Goal: Task Accomplishment & Management: Manage account settings

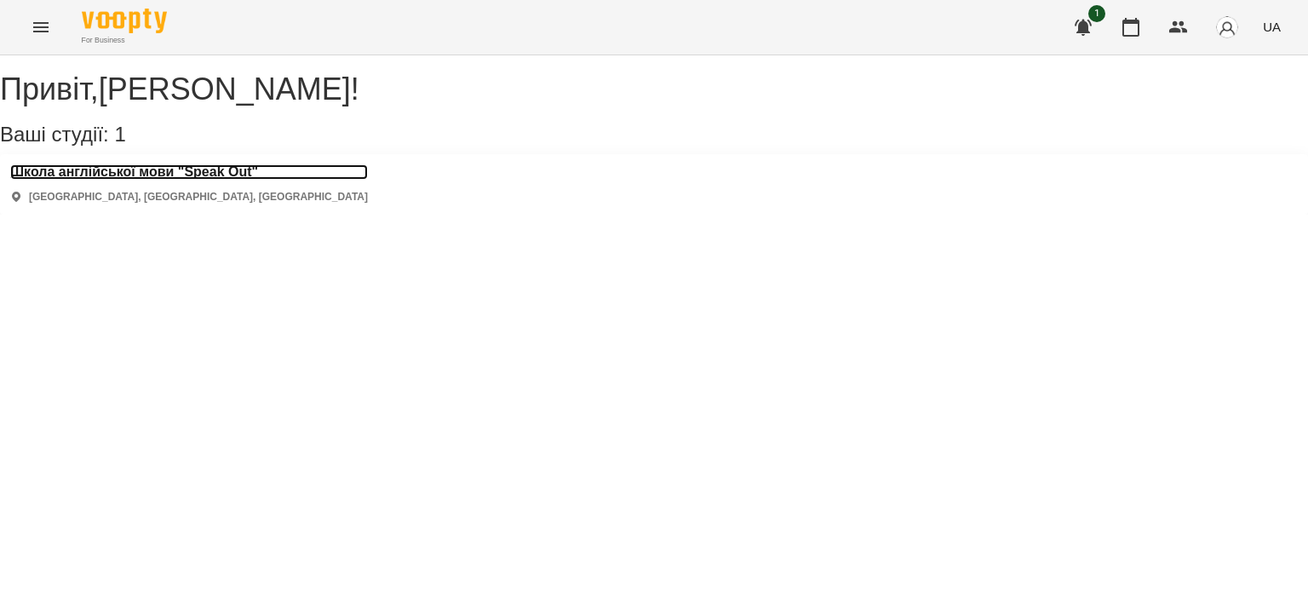
click at [204, 180] on h3 "Школа англійської мови "Speak Out"" at bounding box center [189, 171] width 358 height 15
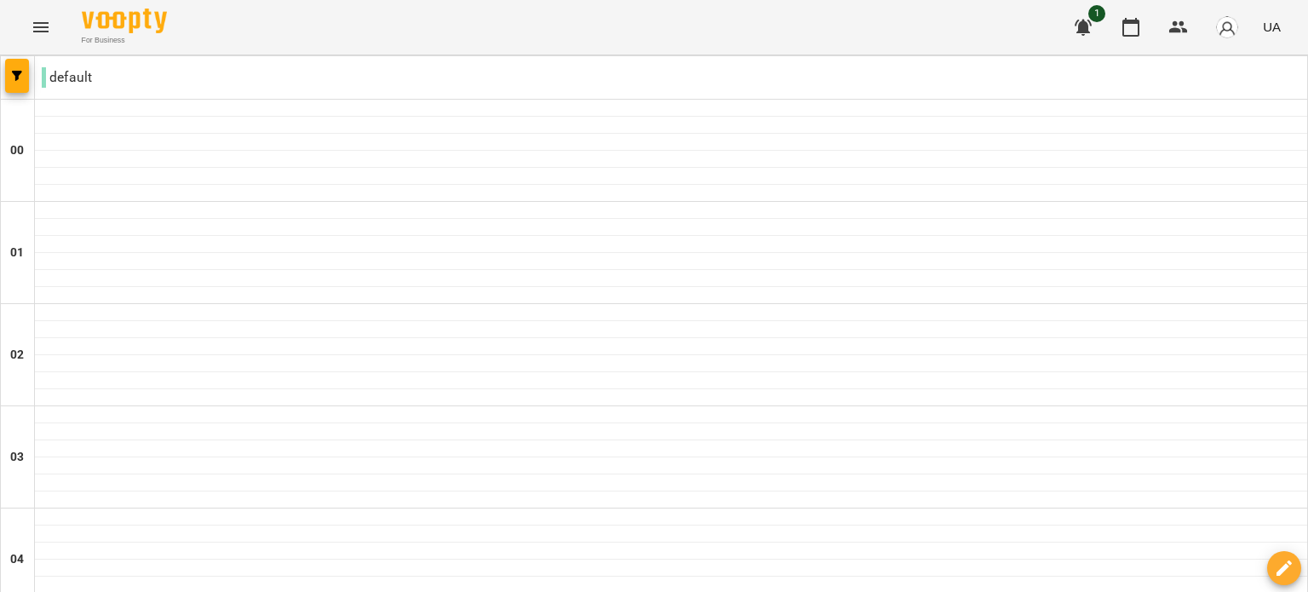
scroll to position [1635, 0]
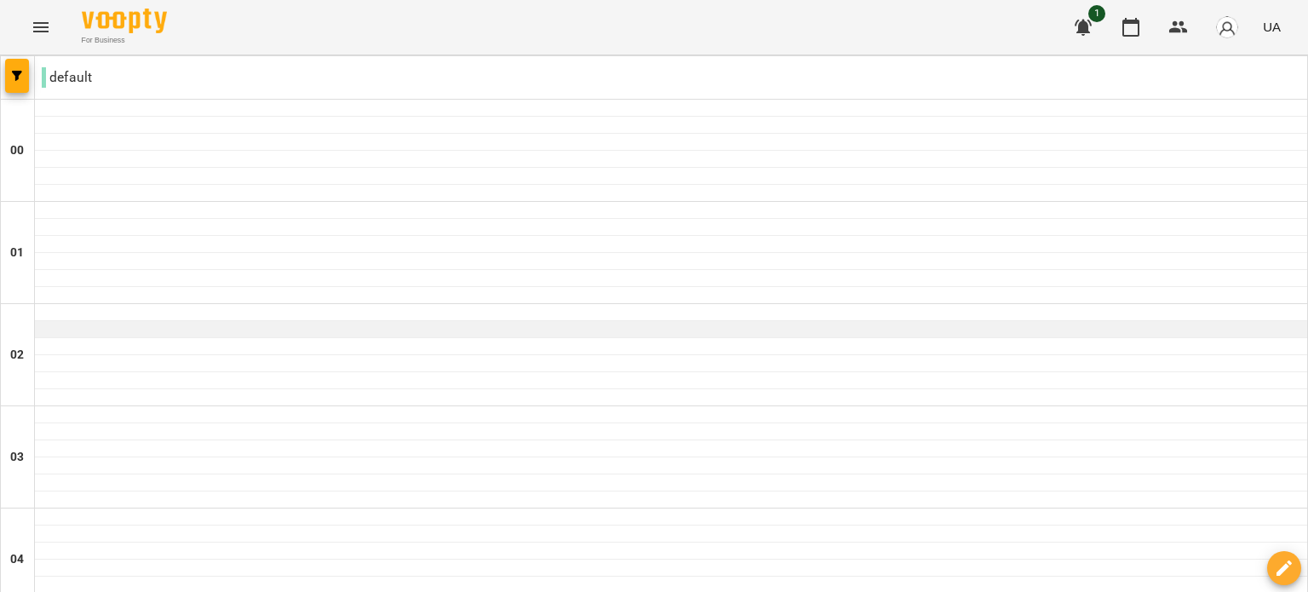
scroll to position [820, 0]
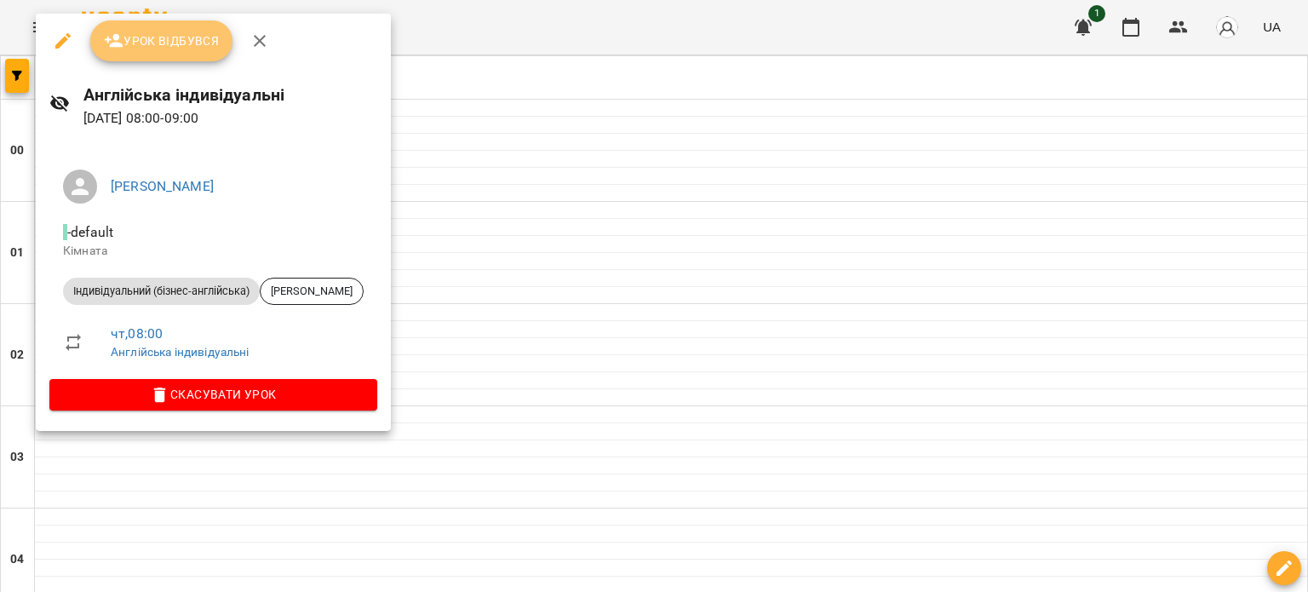
click at [210, 47] on span "Урок відбувся" at bounding box center [162, 41] width 116 height 20
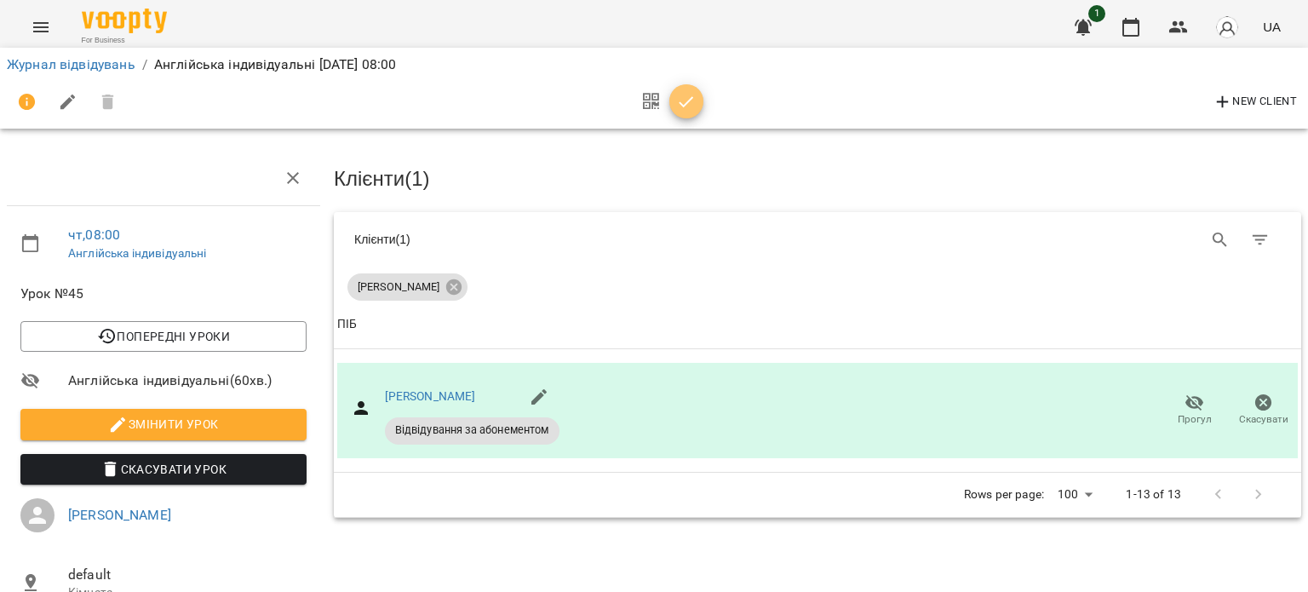
click at [687, 106] on icon "button" at bounding box center [686, 102] width 20 height 20
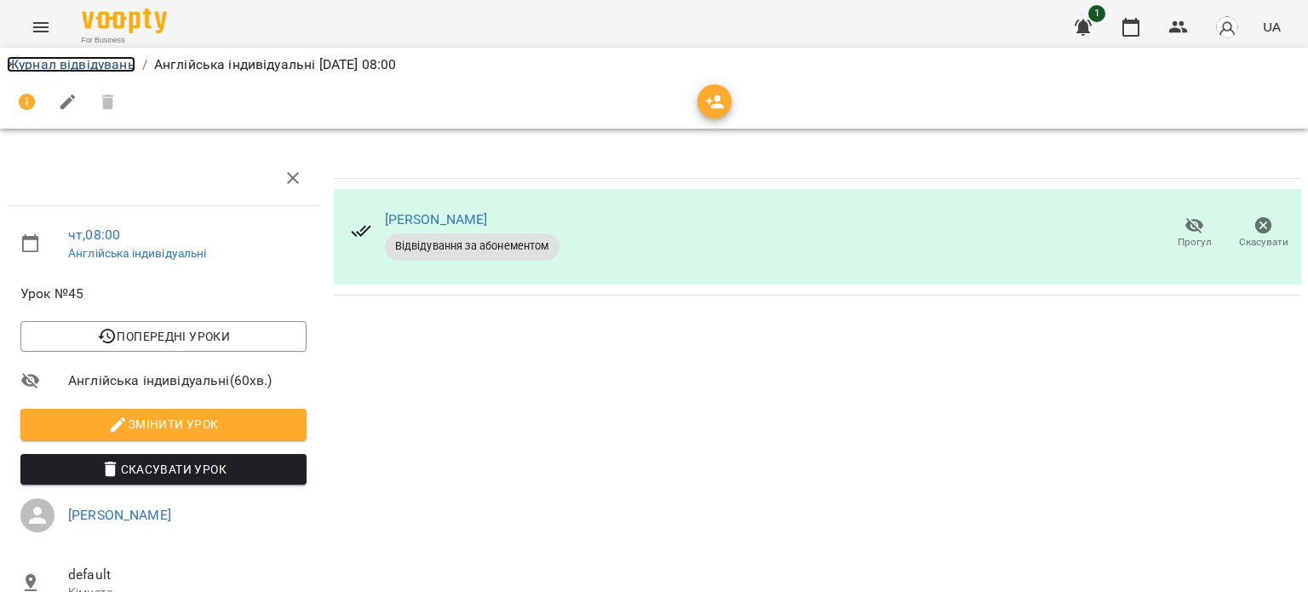
click at [127, 61] on link "Журнал відвідувань" at bounding box center [71, 64] width 129 height 16
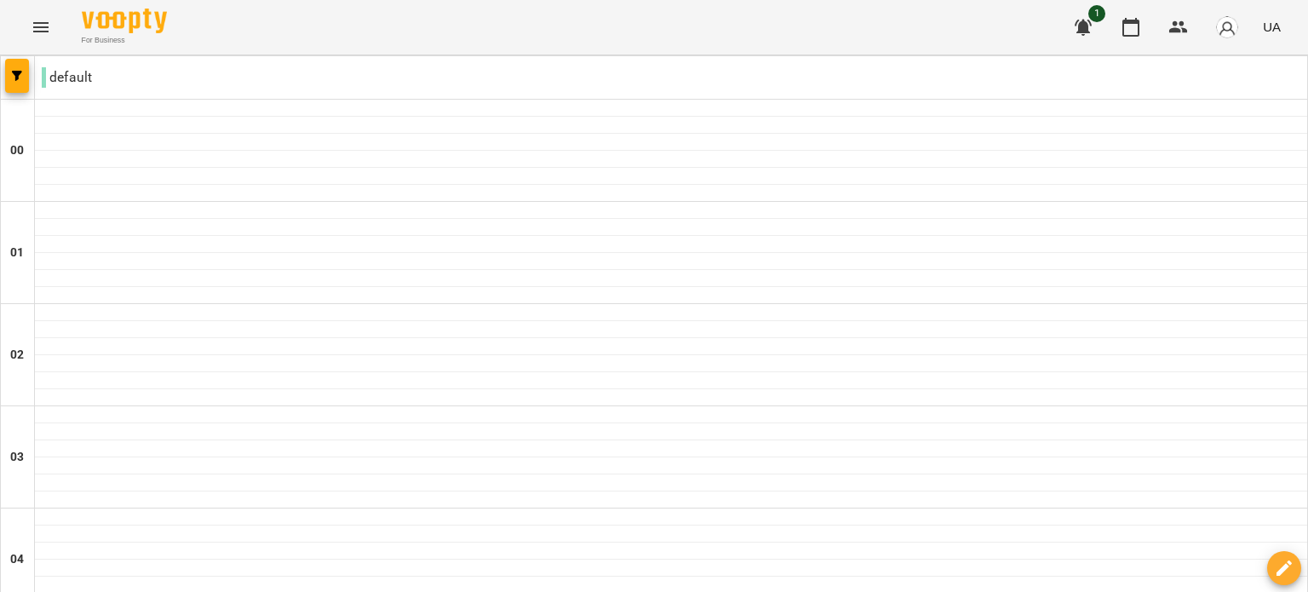
scroll to position [1264, 0]
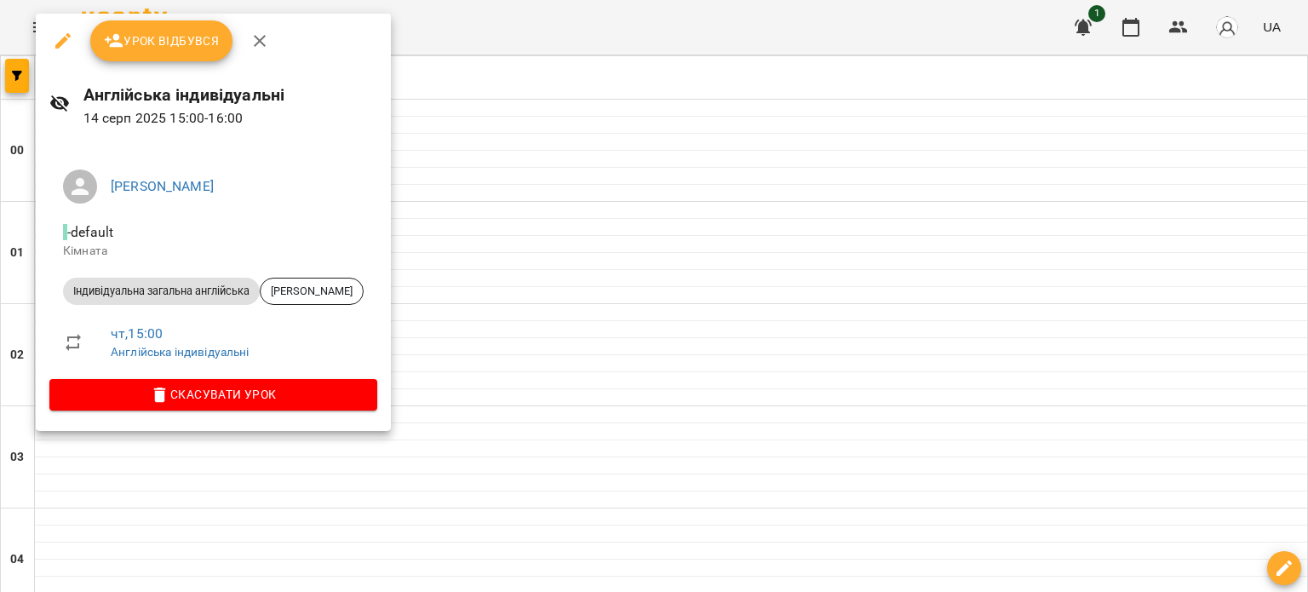
click at [308, 405] on span "Скасувати Урок" at bounding box center [213, 394] width 301 height 20
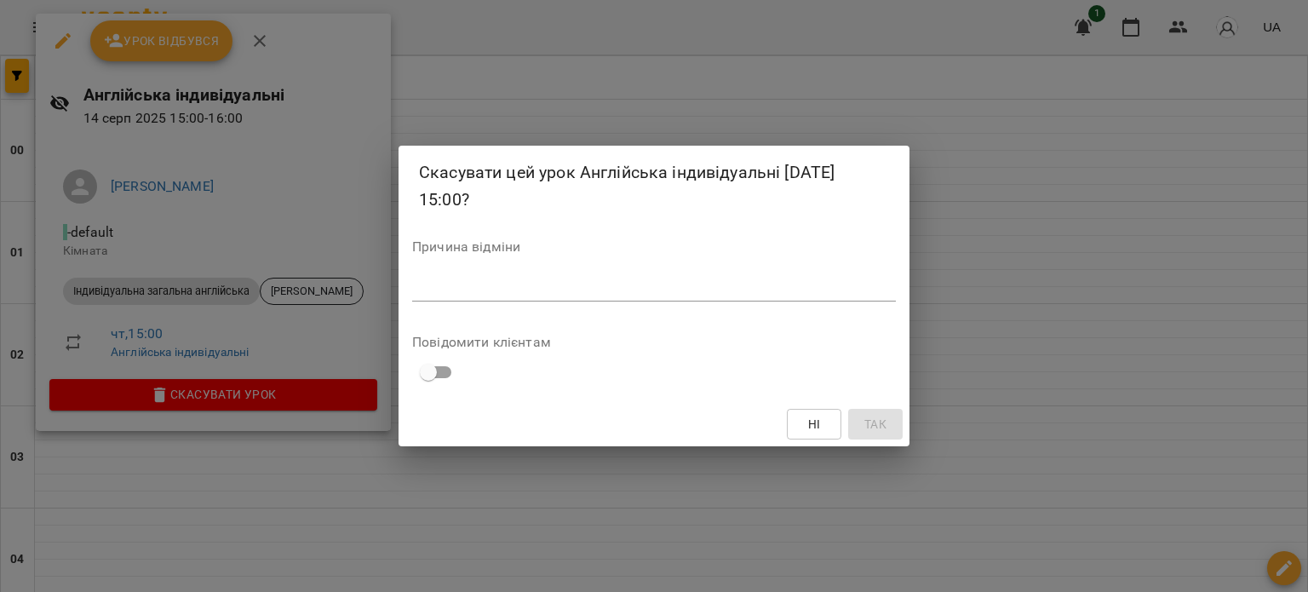
click at [715, 291] on textarea at bounding box center [654, 287] width 484 height 16
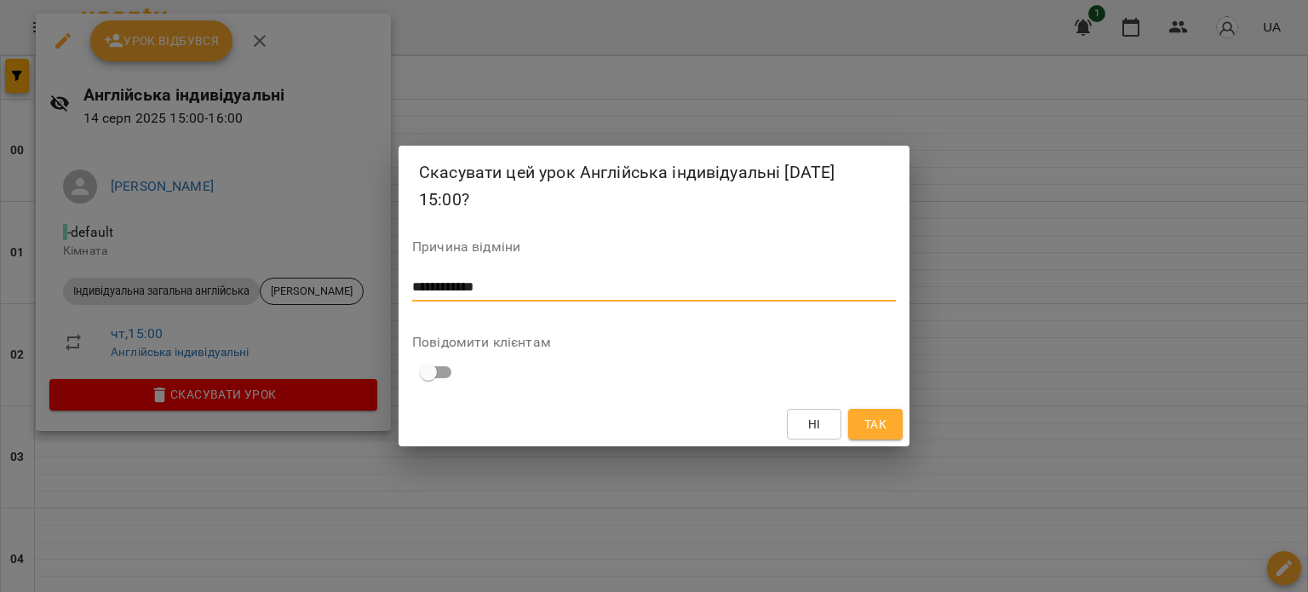
type textarea "**********"
click at [875, 409] on button "Так" at bounding box center [875, 424] width 55 height 31
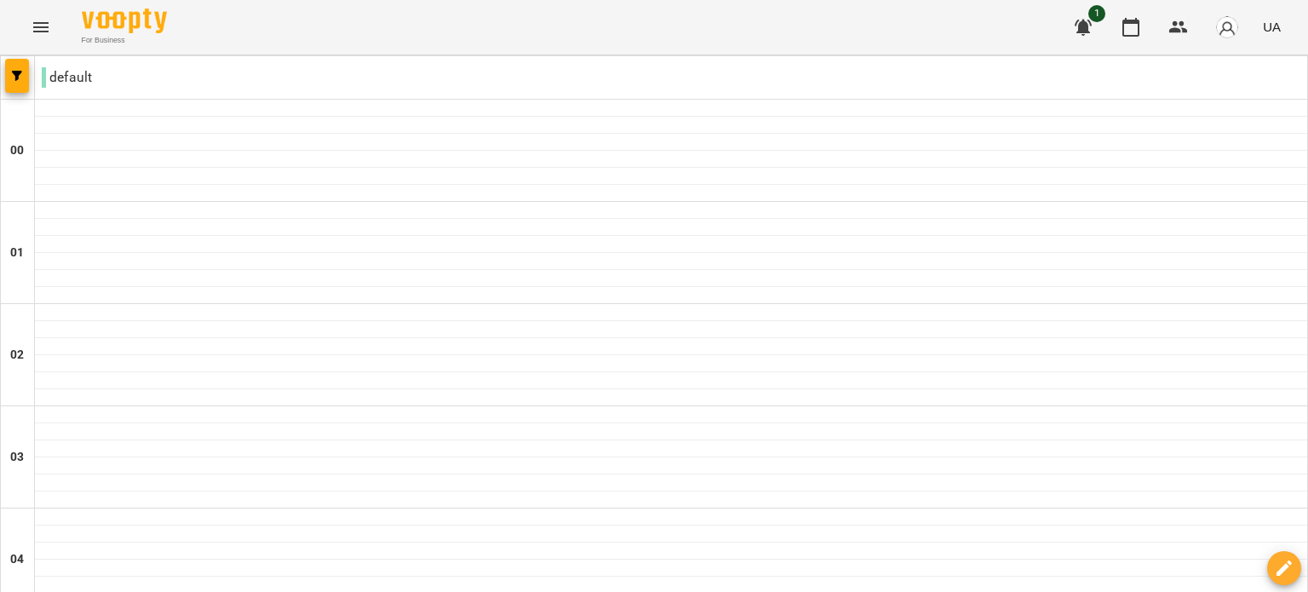
scroll to position [1908, 0]
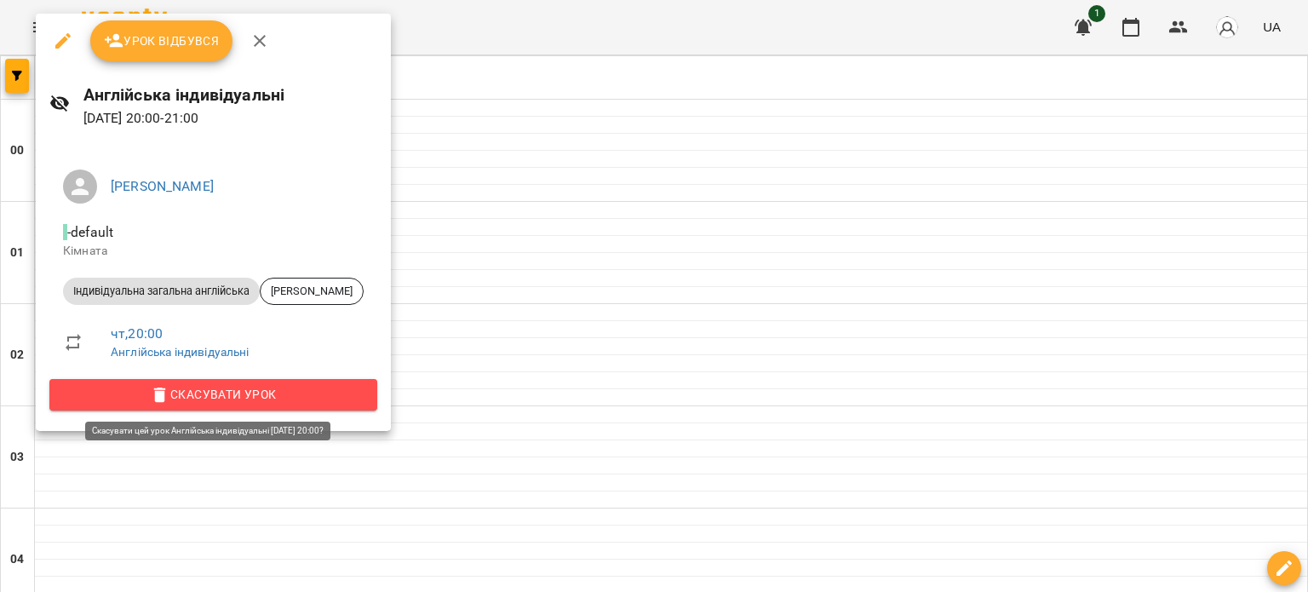
click at [347, 390] on span "Скасувати Урок" at bounding box center [213, 394] width 301 height 20
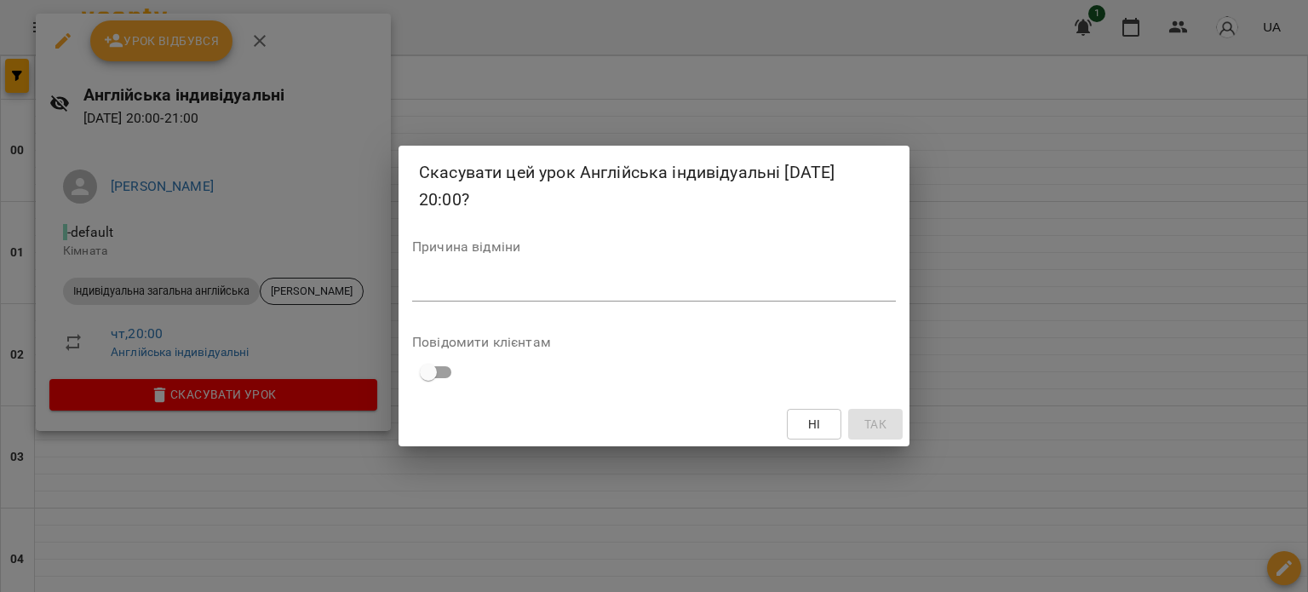
click at [712, 291] on textarea at bounding box center [654, 287] width 484 height 16
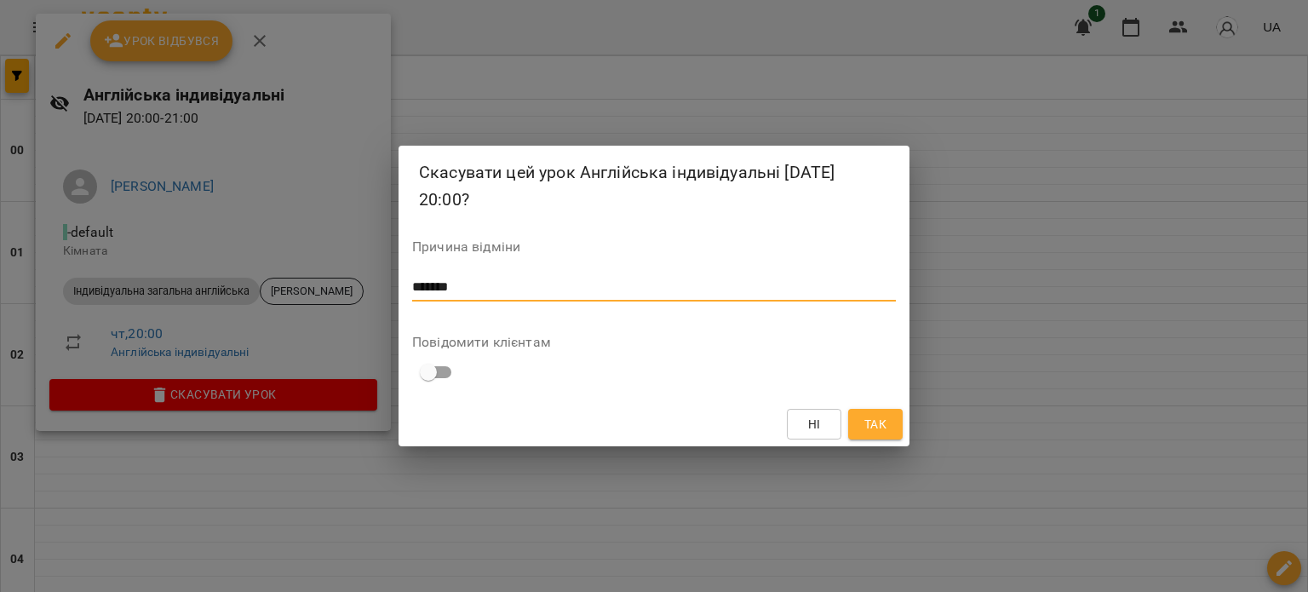
type textarea "*******"
click at [892, 411] on button "Так" at bounding box center [875, 424] width 55 height 31
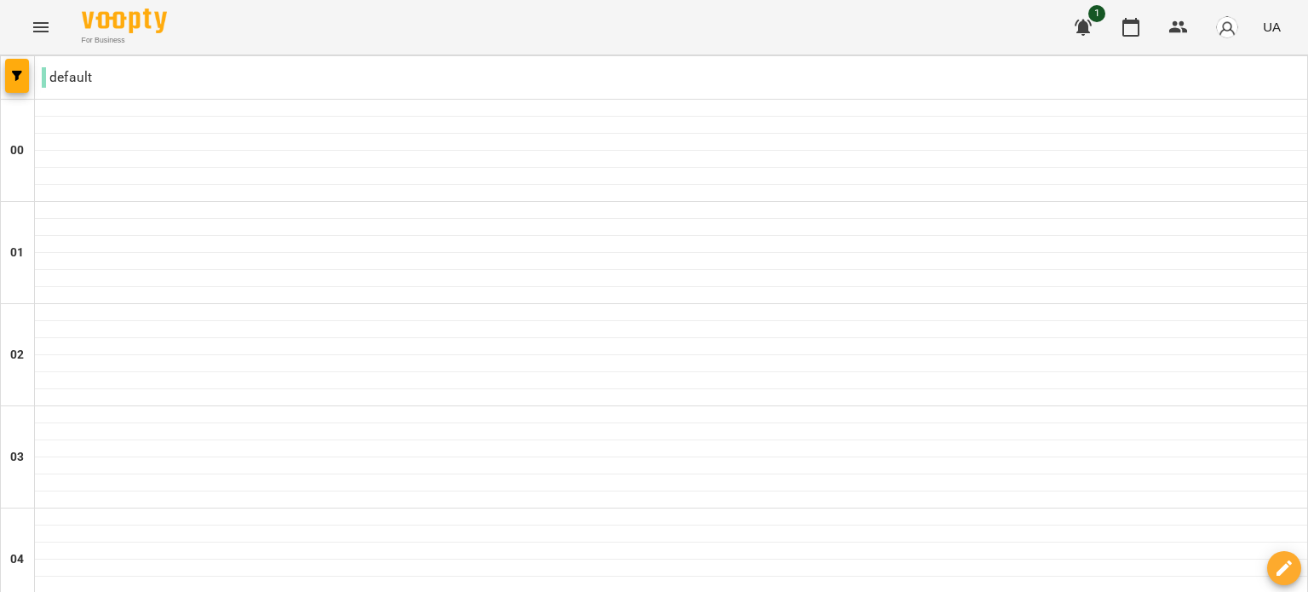
scroll to position [1971, 0]
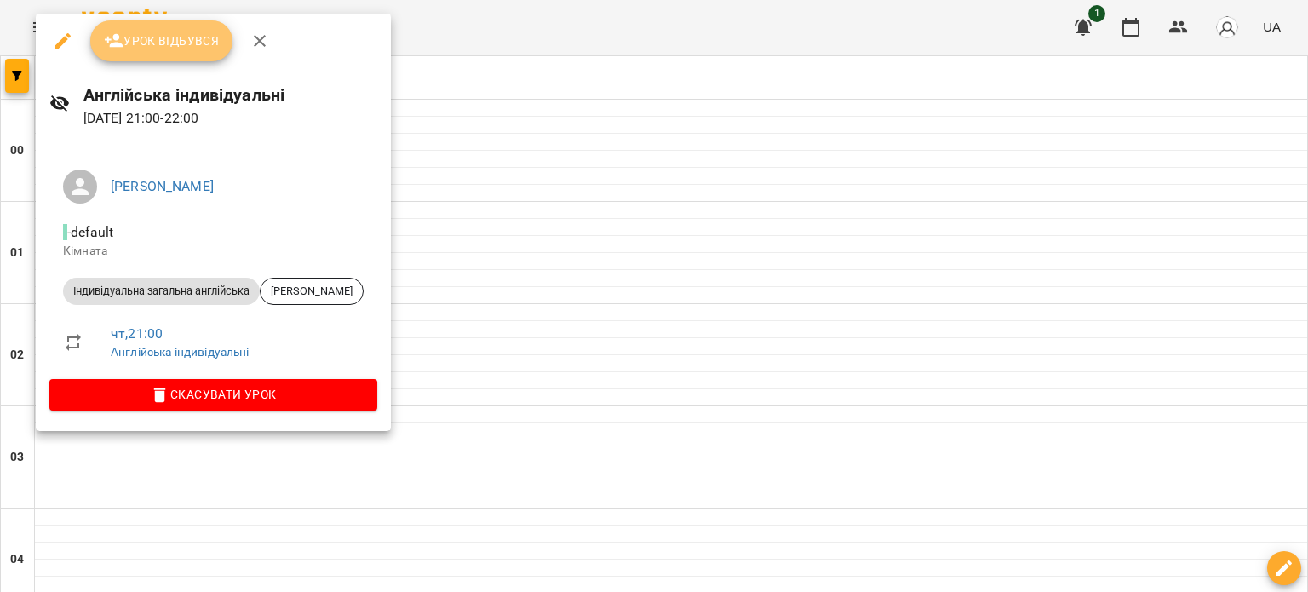
click at [201, 51] on button "Урок відбувся" at bounding box center [161, 40] width 143 height 41
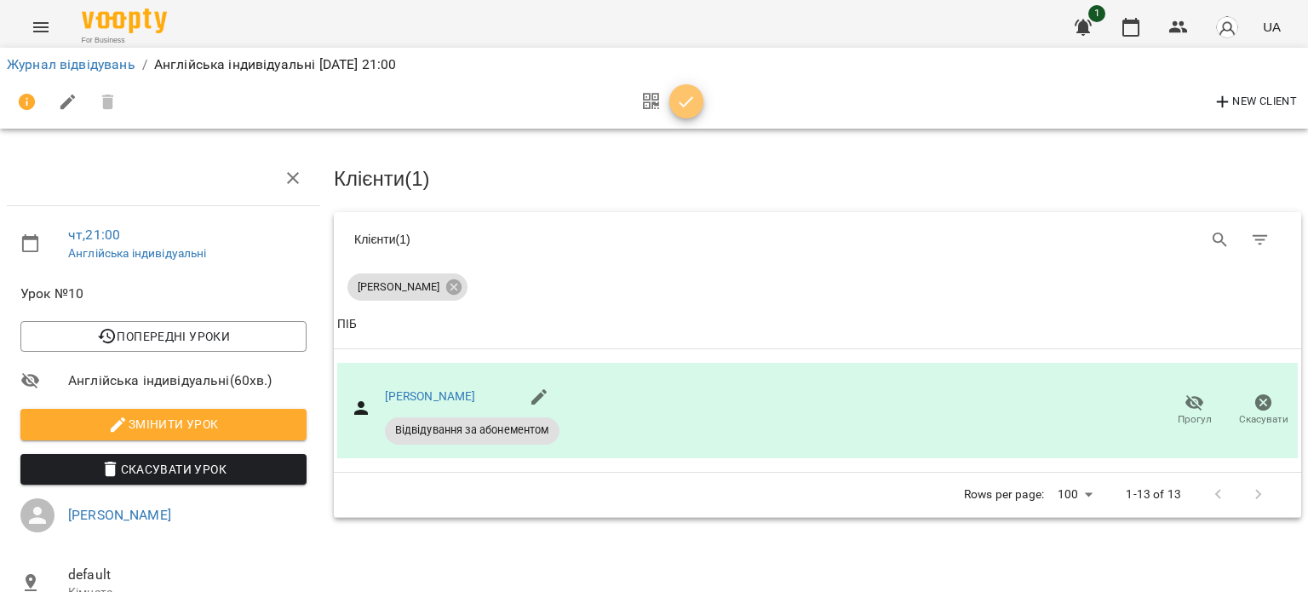
click at [679, 101] on icon "button" at bounding box center [686, 102] width 20 height 20
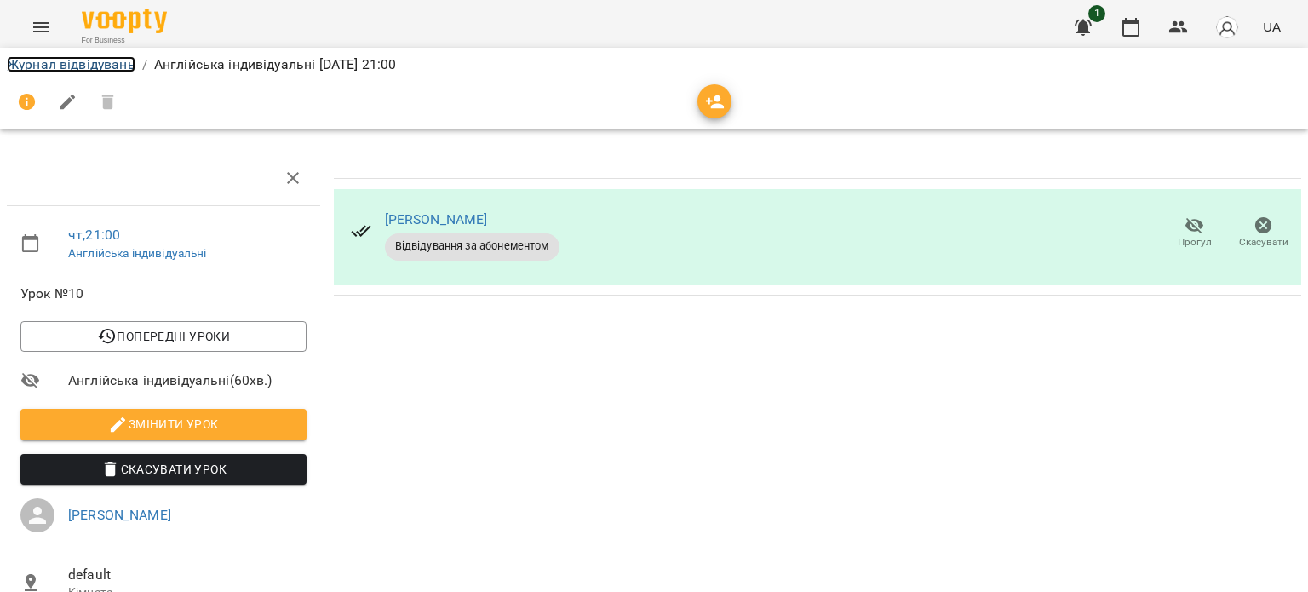
click at [90, 68] on link "Журнал відвідувань" at bounding box center [71, 64] width 129 height 16
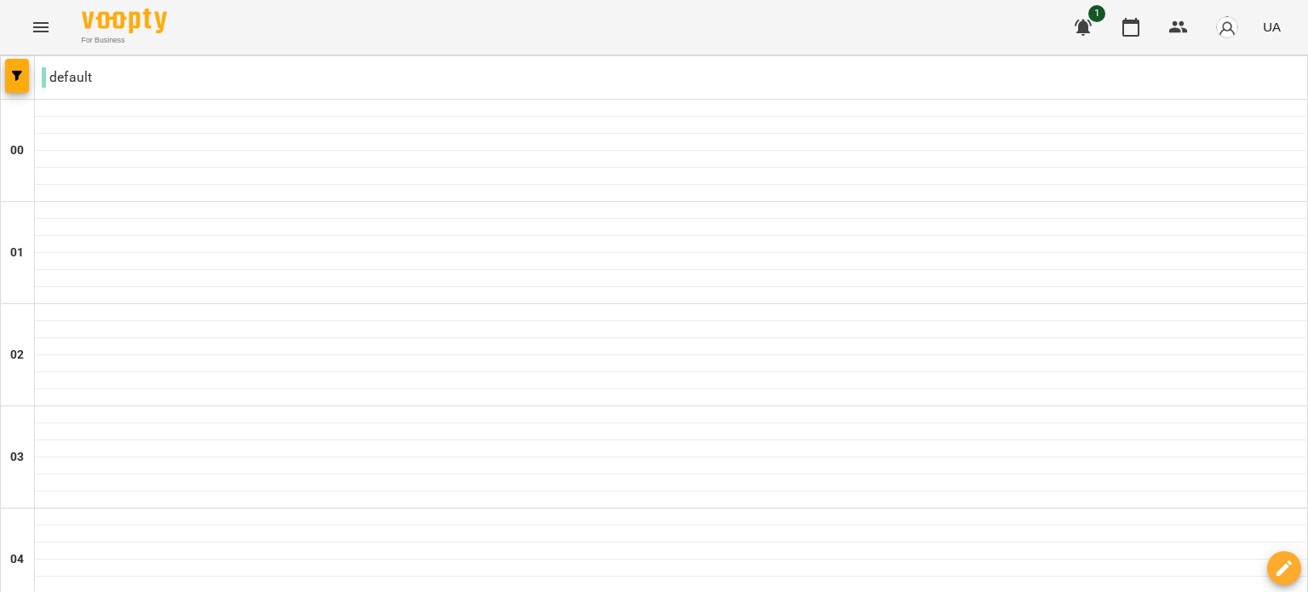
scroll to position [1971, 0]
